Goal: Task Accomplishment & Management: Use online tool/utility

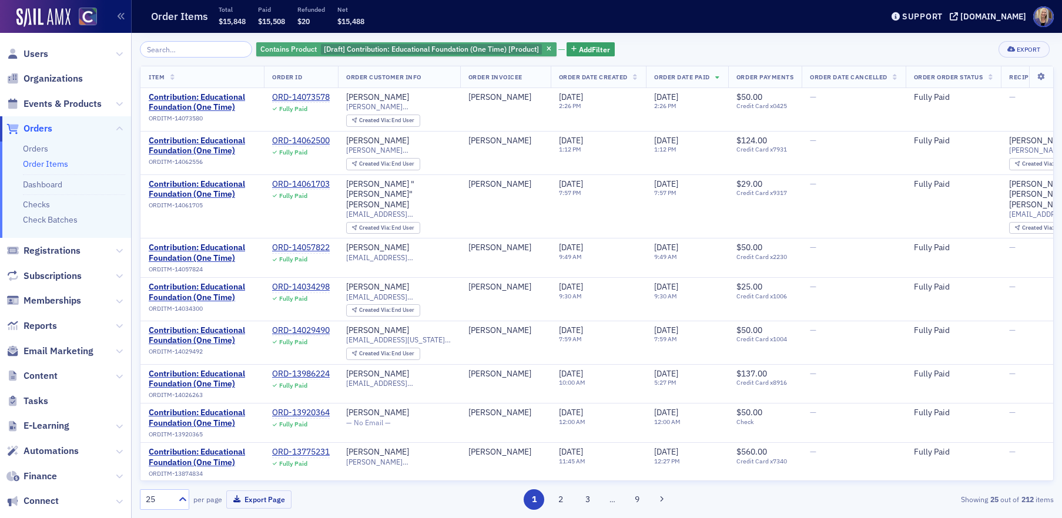
click at [421, 47] on span "[Draft] Contribution: Educational Foundation (One Time) [Product]" at bounding box center [431, 48] width 215 height 9
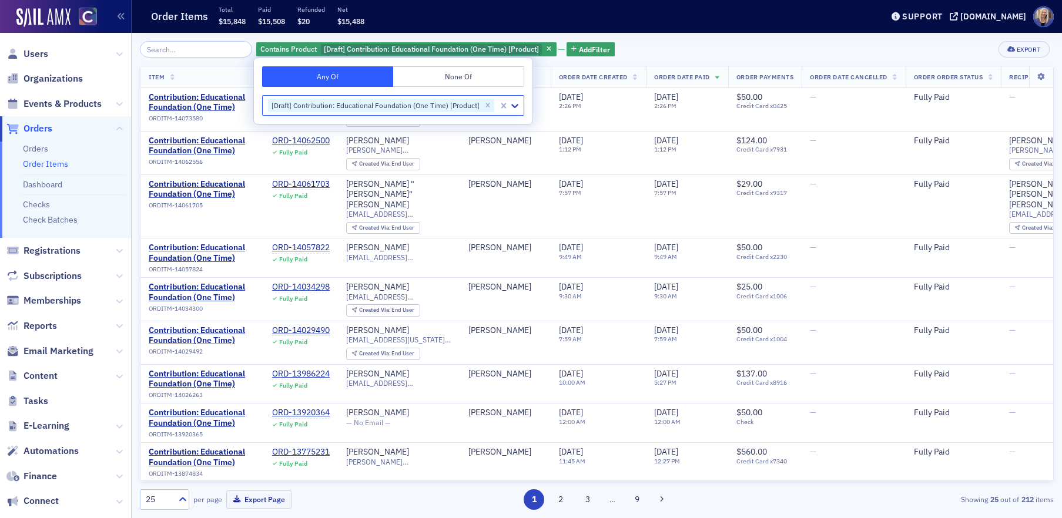
click at [486, 105] on icon "Remove [Draft] Contribution: Educational Foundation (One Time) [Product]" at bounding box center [488, 105] width 4 height 4
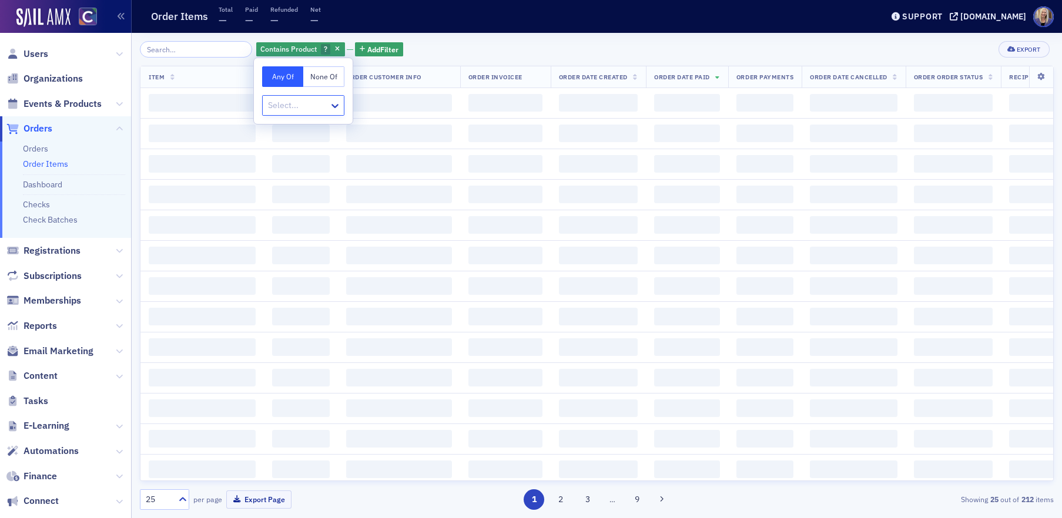
click at [306, 106] on div at bounding box center [297, 105] width 61 height 15
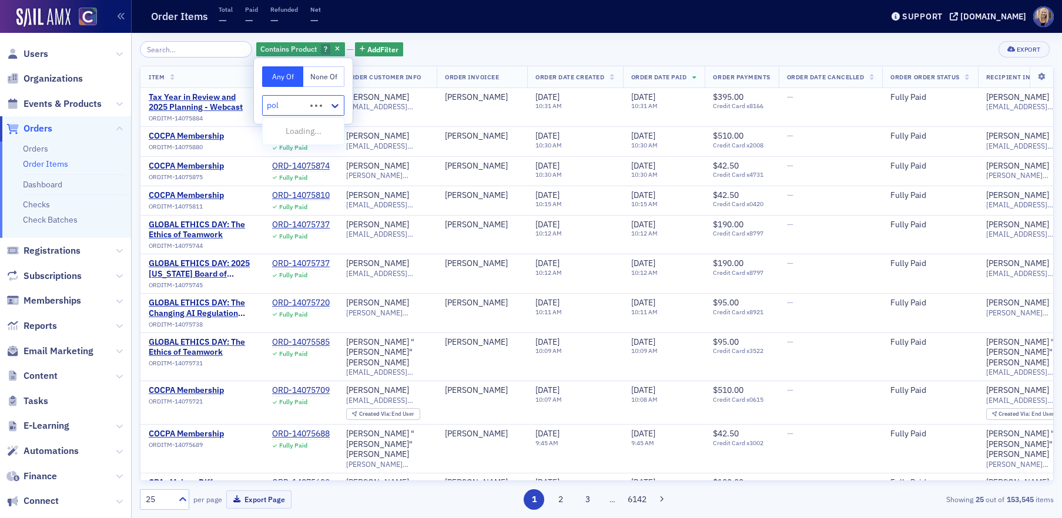
type input "poli"
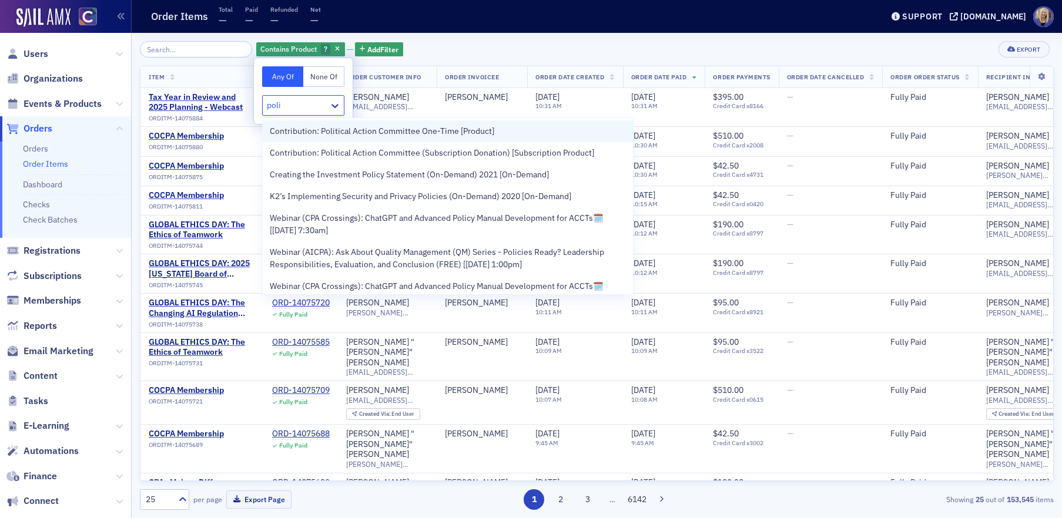
click at [383, 137] on div "Contribution: Political Action Committee One-Time [Product]" at bounding box center [448, 131] width 370 height 22
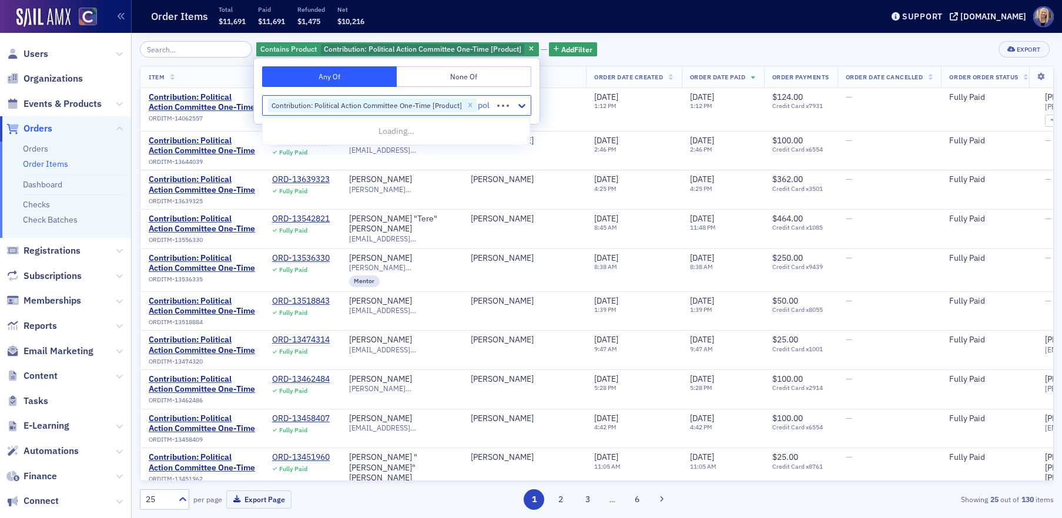
type input "poli"
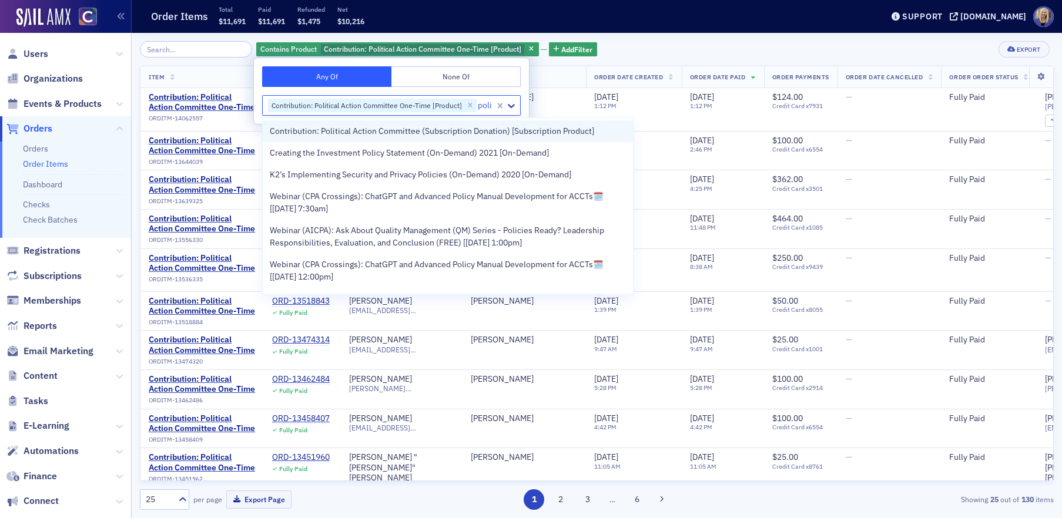
click at [503, 131] on span "Contribution: Political Action Committee (Subscription Donation) [Subscription …" at bounding box center [432, 131] width 324 height 12
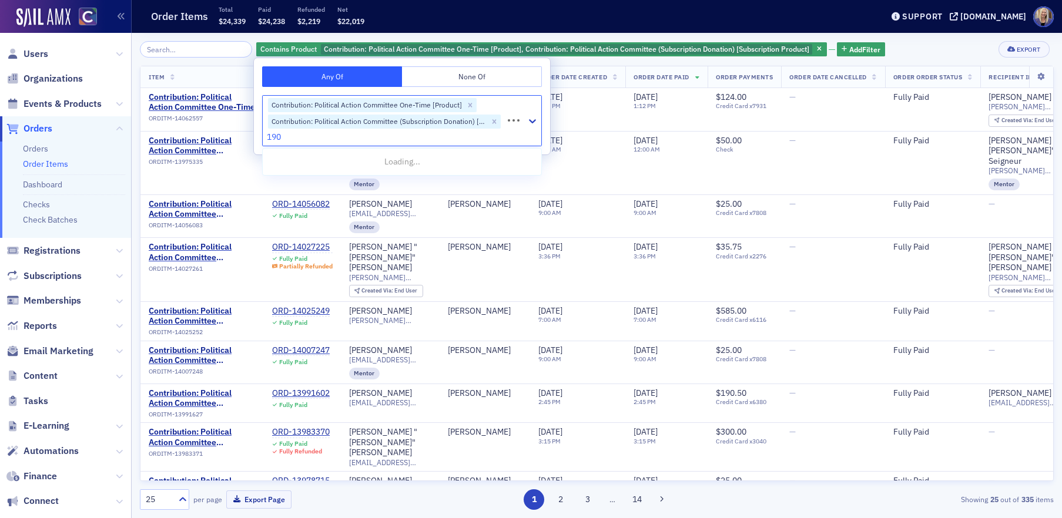
type input "1904"
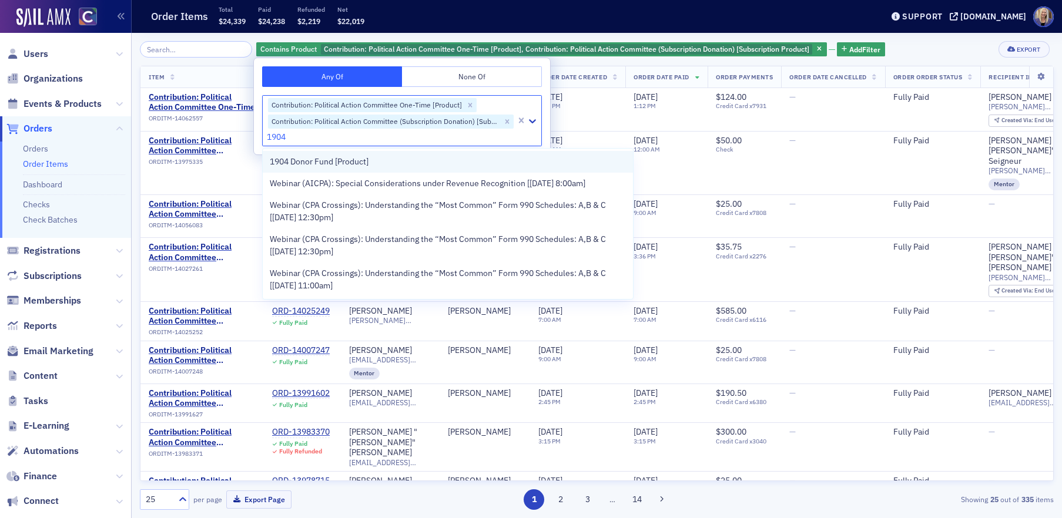
click at [388, 163] on div "1904 Donor Fund [Product]" at bounding box center [448, 162] width 356 height 12
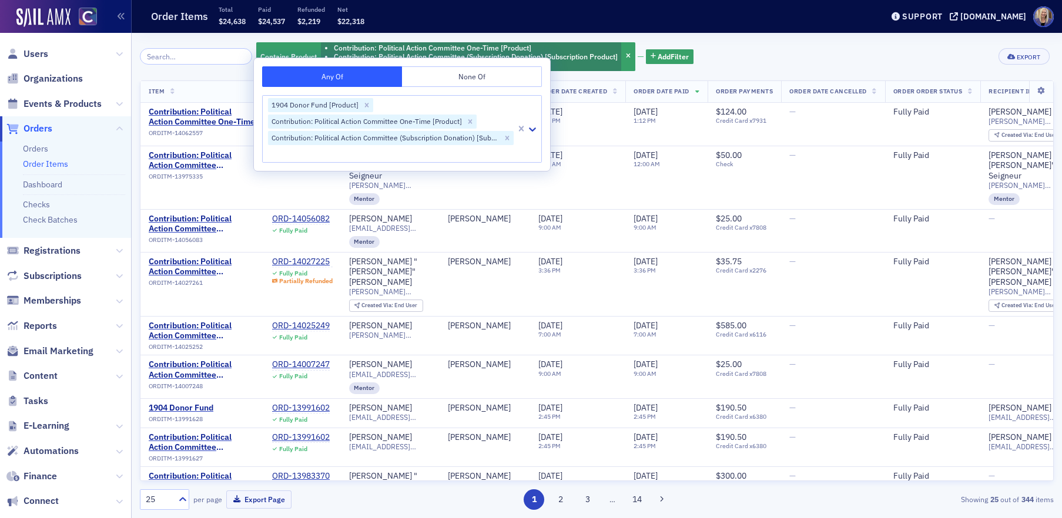
click at [828, 62] on div "Contains Product Contribution: Political Action Committee One-Time [Product] Co…" at bounding box center [597, 56] width 914 height 31
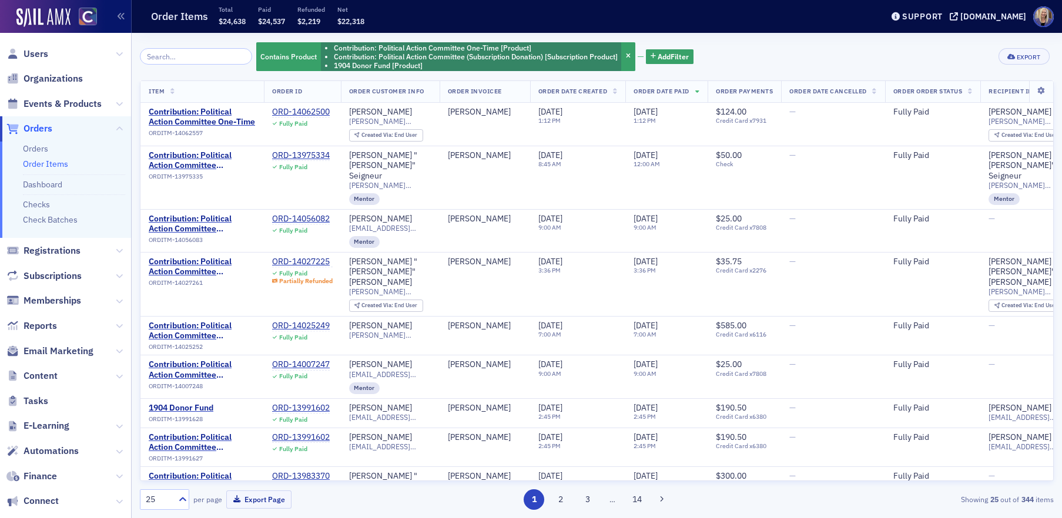
click at [263, 89] on tr "Item Order ID Order Customer Info Order Invoicee Order Date Created Order Date …" at bounding box center [712, 92] width 1144 height 22
click at [438, 90] on th "Order Customer Info" at bounding box center [390, 92] width 99 height 22
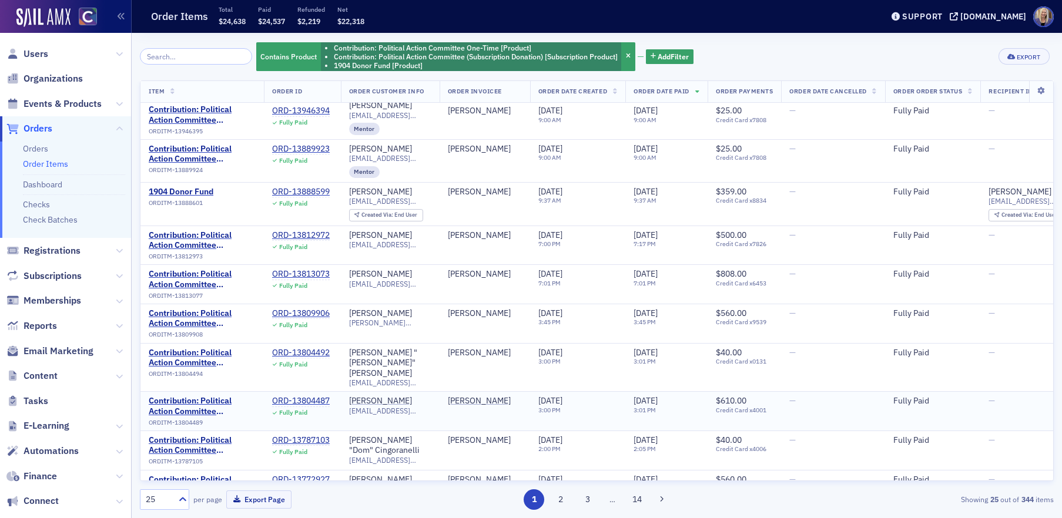
scroll to position [476, 0]
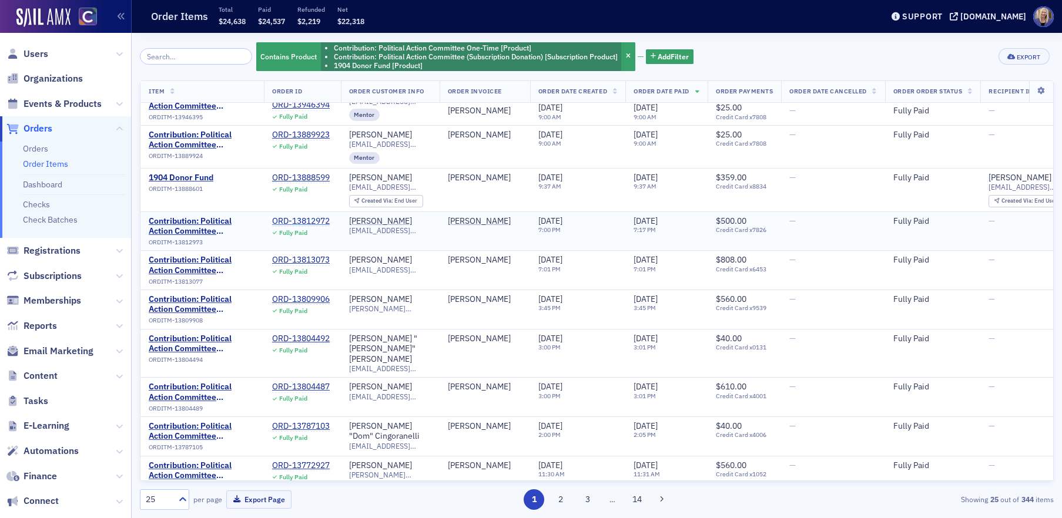
click at [294, 216] on div "ORD-13812972" at bounding box center [301, 221] width 58 height 11
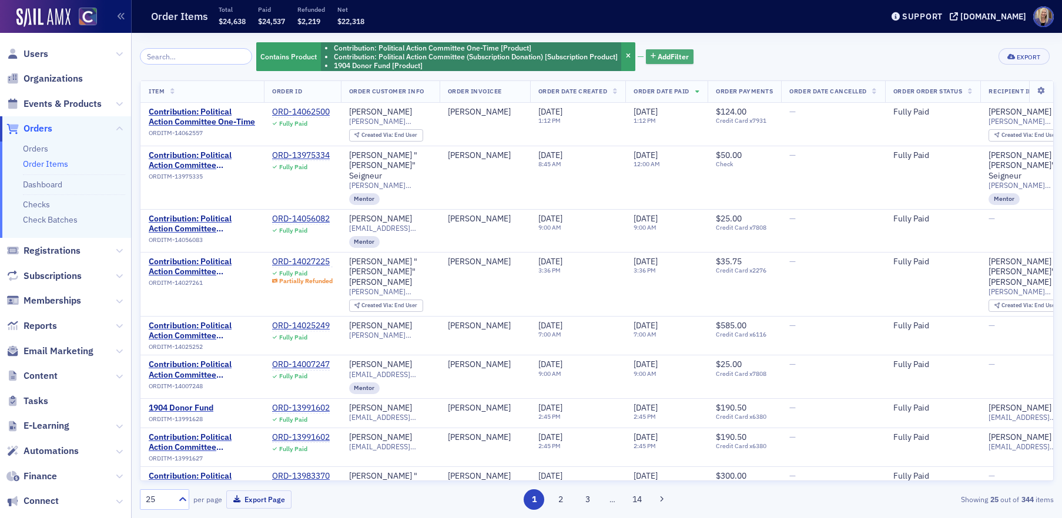
click at [665, 59] on span "Add Filter" at bounding box center [672, 56] width 31 height 11
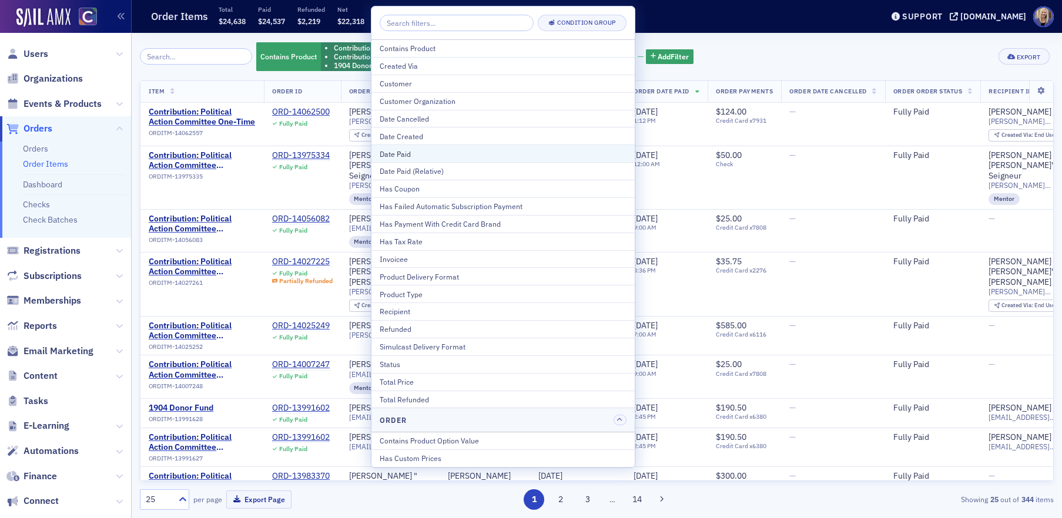
click at [431, 151] on div "Date Paid" at bounding box center [503, 154] width 247 height 11
select select "9"
select select "2025"
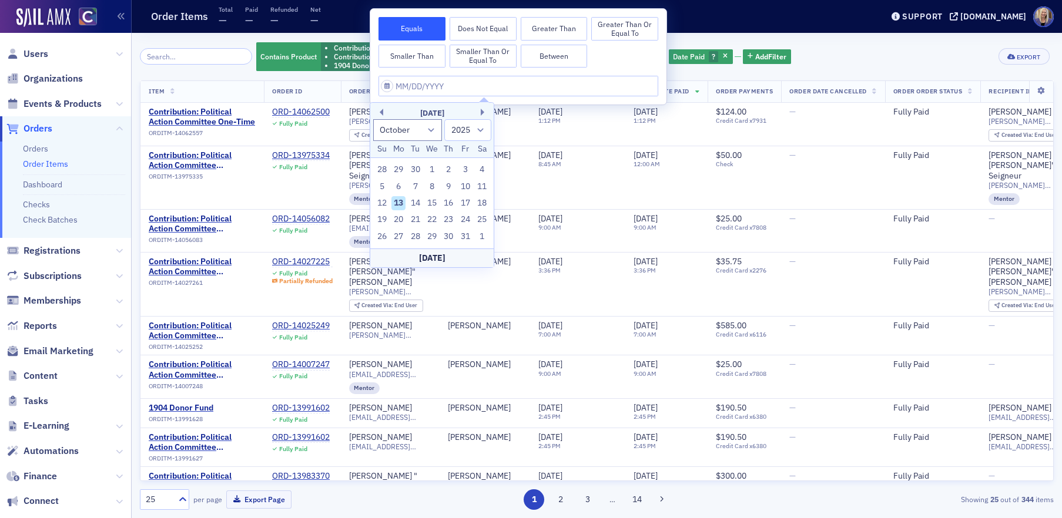
click at [855, 51] on div "Contains Product Contribution: Political Action Committee One-Time [Product] Co…" at bounding box center [597, 56] width 914 height 31
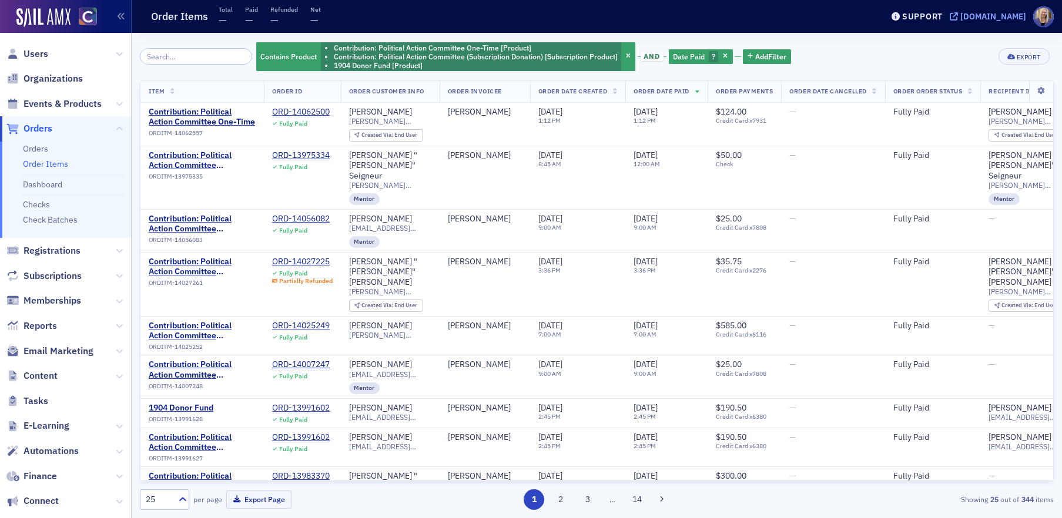
click at [1007, 17] on div "[DOMAIN_NAME]" at bounding box center [993, 16] width 66 height 11
